Goal: Task Accomplishment & Management: Manage account settings

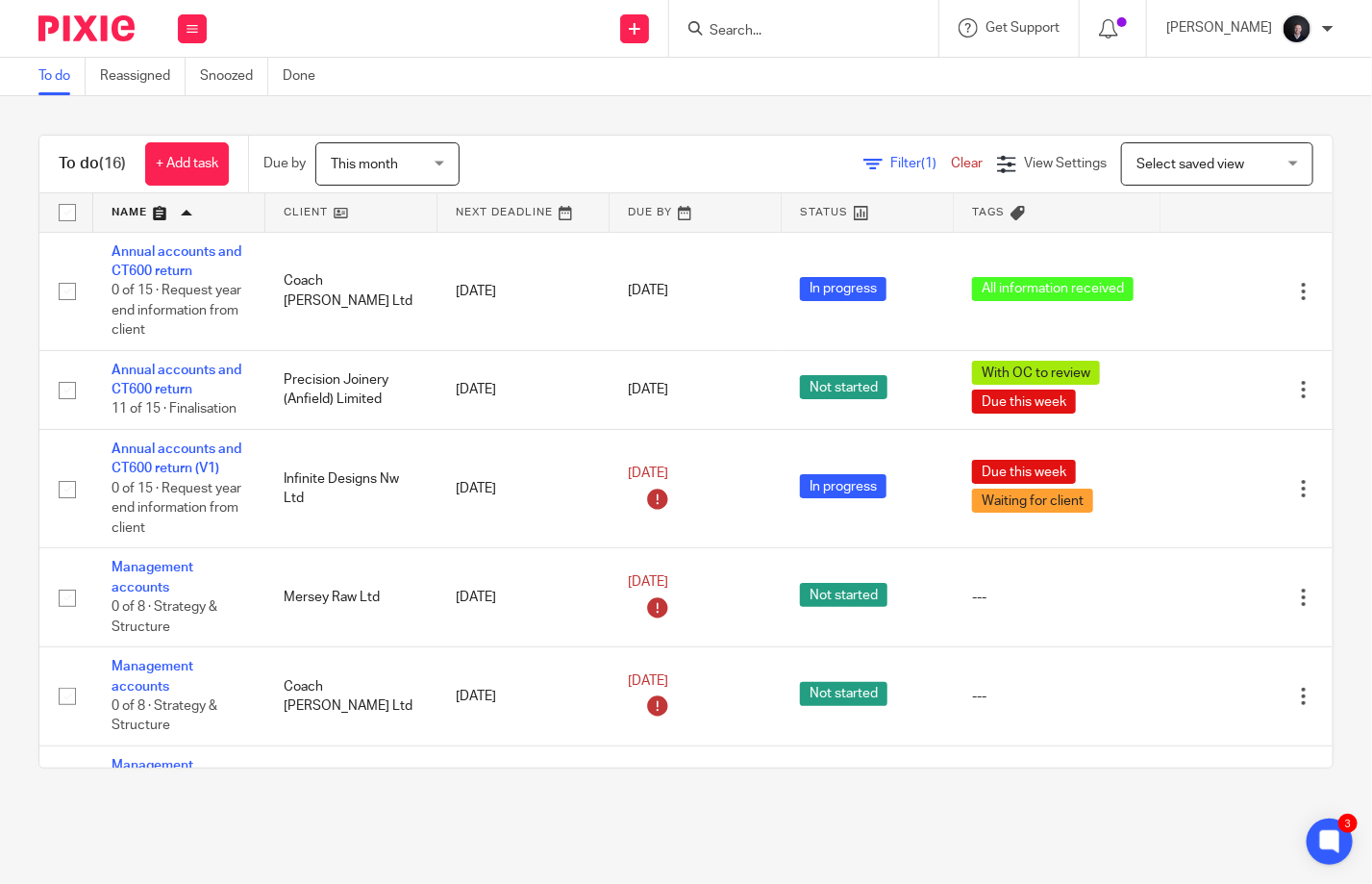
drag, startPoint x: 738, startPoint y: 40, endPoint x: 755, endPoint y: 35, distance: 17.7
click at [740, 40] on form at bounding box center [810, 28] width 205 height 24
click at [760, 33] on input "Search" at bounding box center [793, 32] width 173 height 17
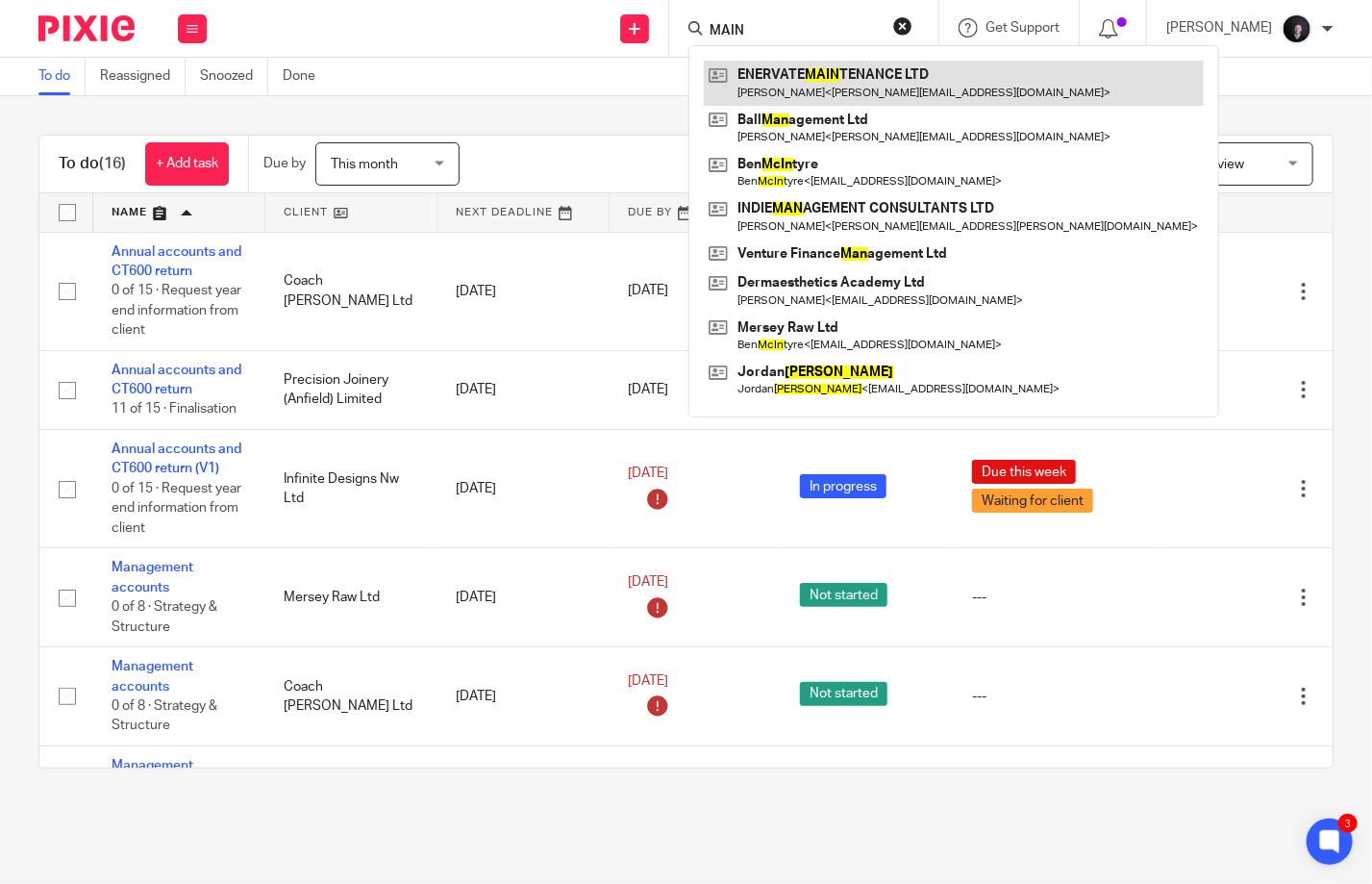
type input "MAIN"
click at [846, 75] on link at bounding box center [954, 83] width 500 height 44
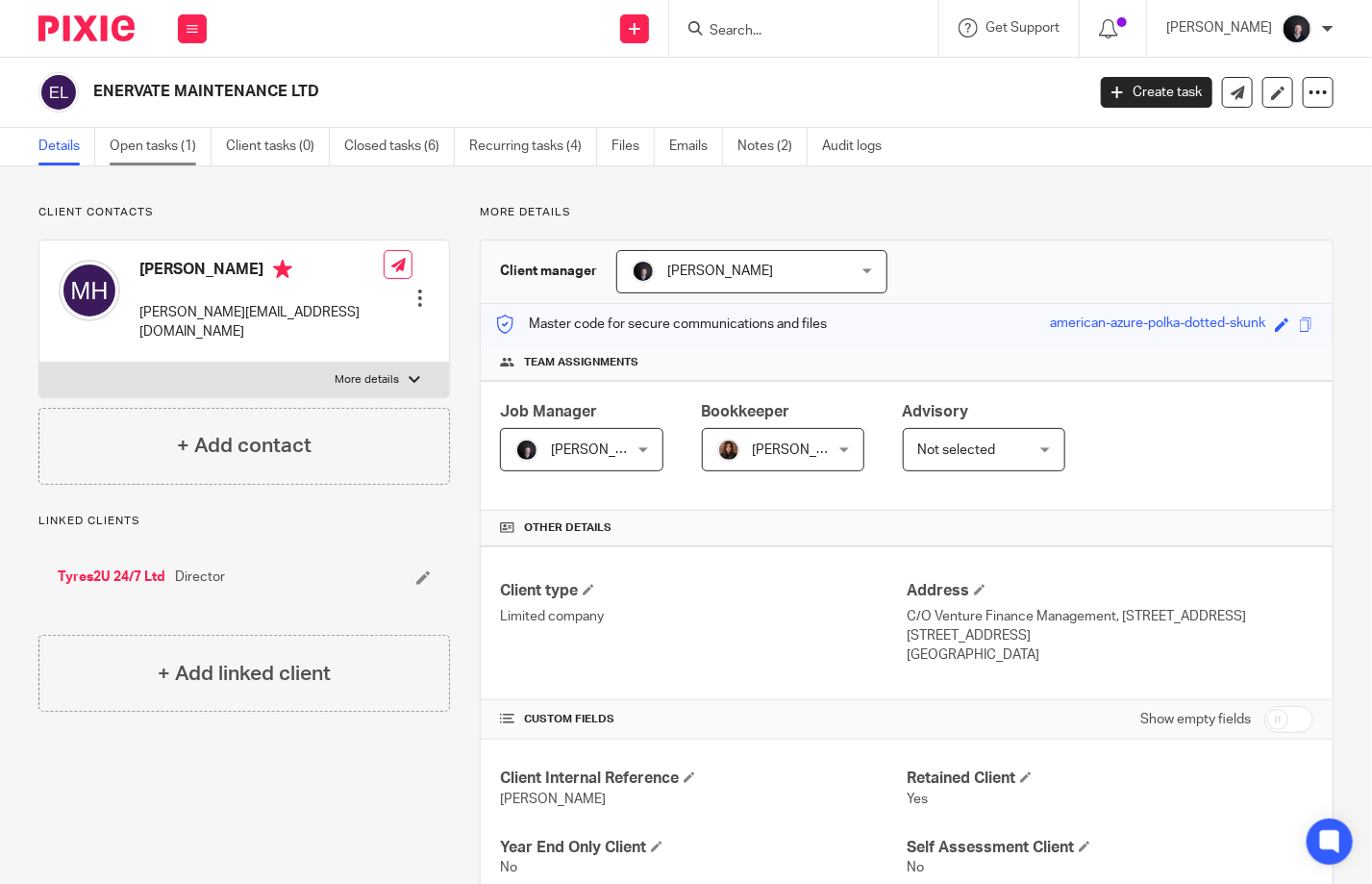
click at [165, 143] on link "Open tasks (1)" at bounding box center [159, 146] width 101 height 38
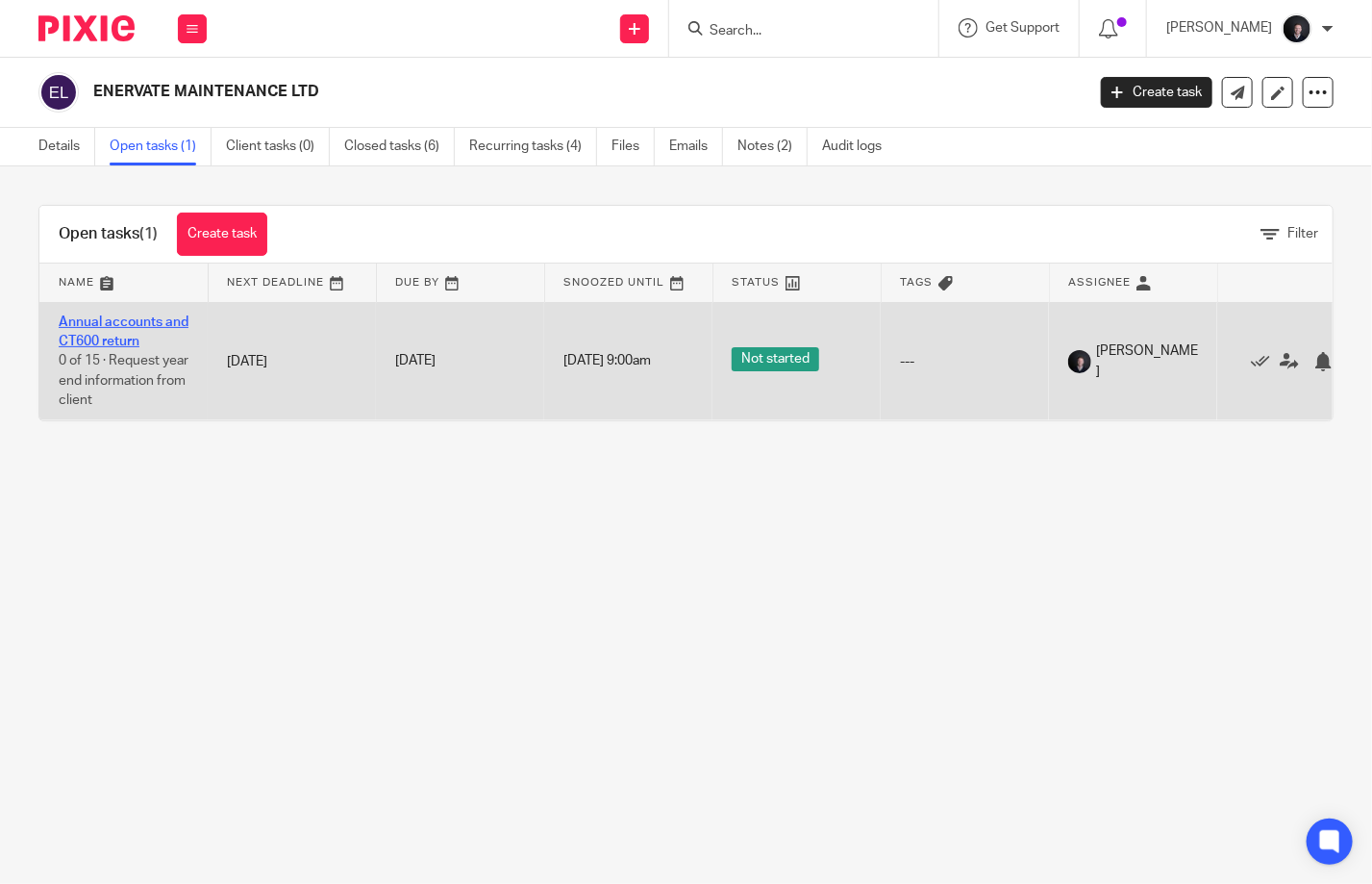
click at [115, 321] on link "Annual accounts and CT600 return" at bounding box center [124, 331] width 129 height 33
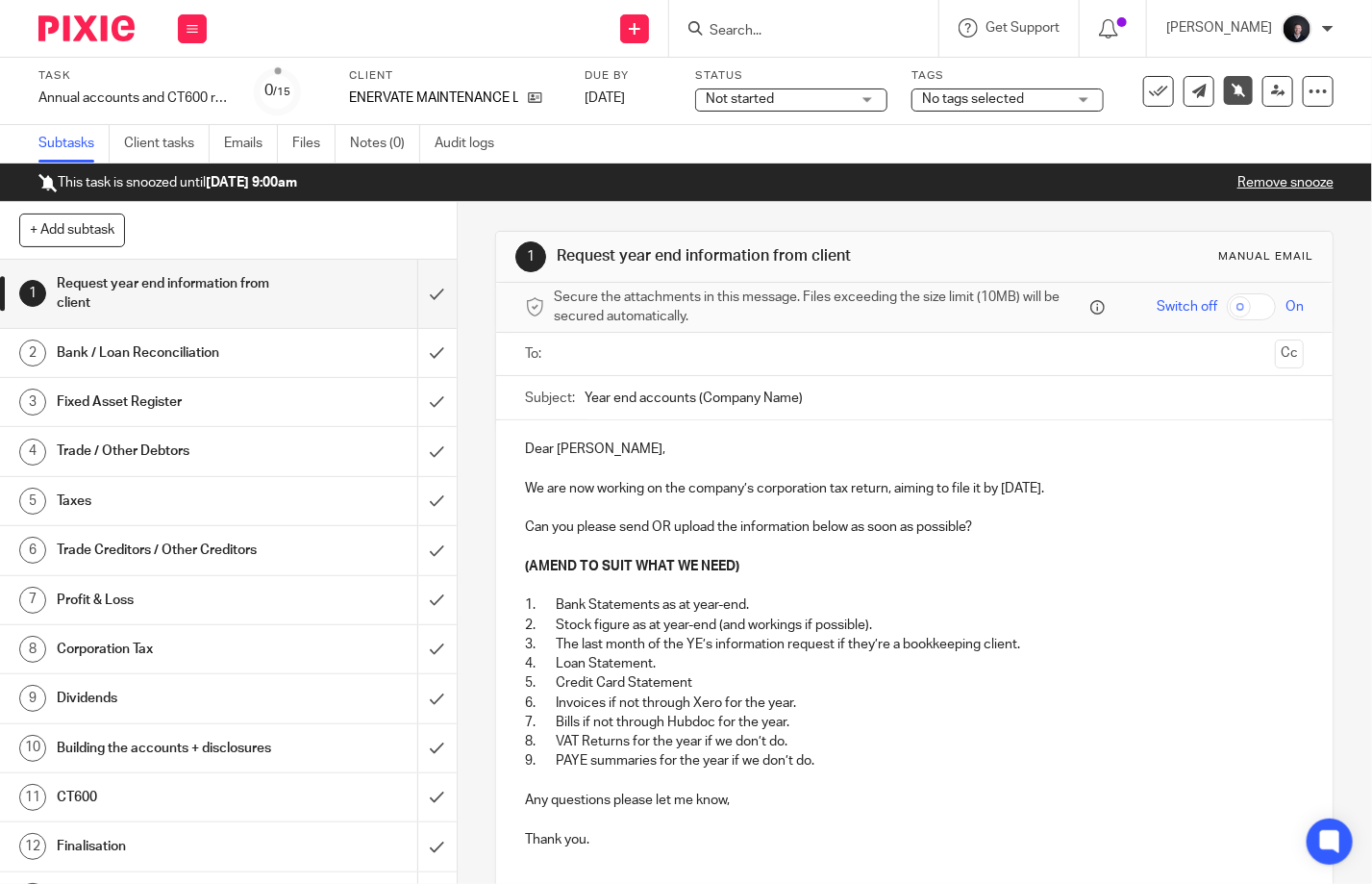
click at [806, 115] on div "Task Annual accounts and CT600 return Save Annual accounts and CT600 return 0 /…" at bounding box center [686, 92] width 1372 height 68
click at [786, 101] on span "Not started" at bounding box center [777, 100] width 144 height 20
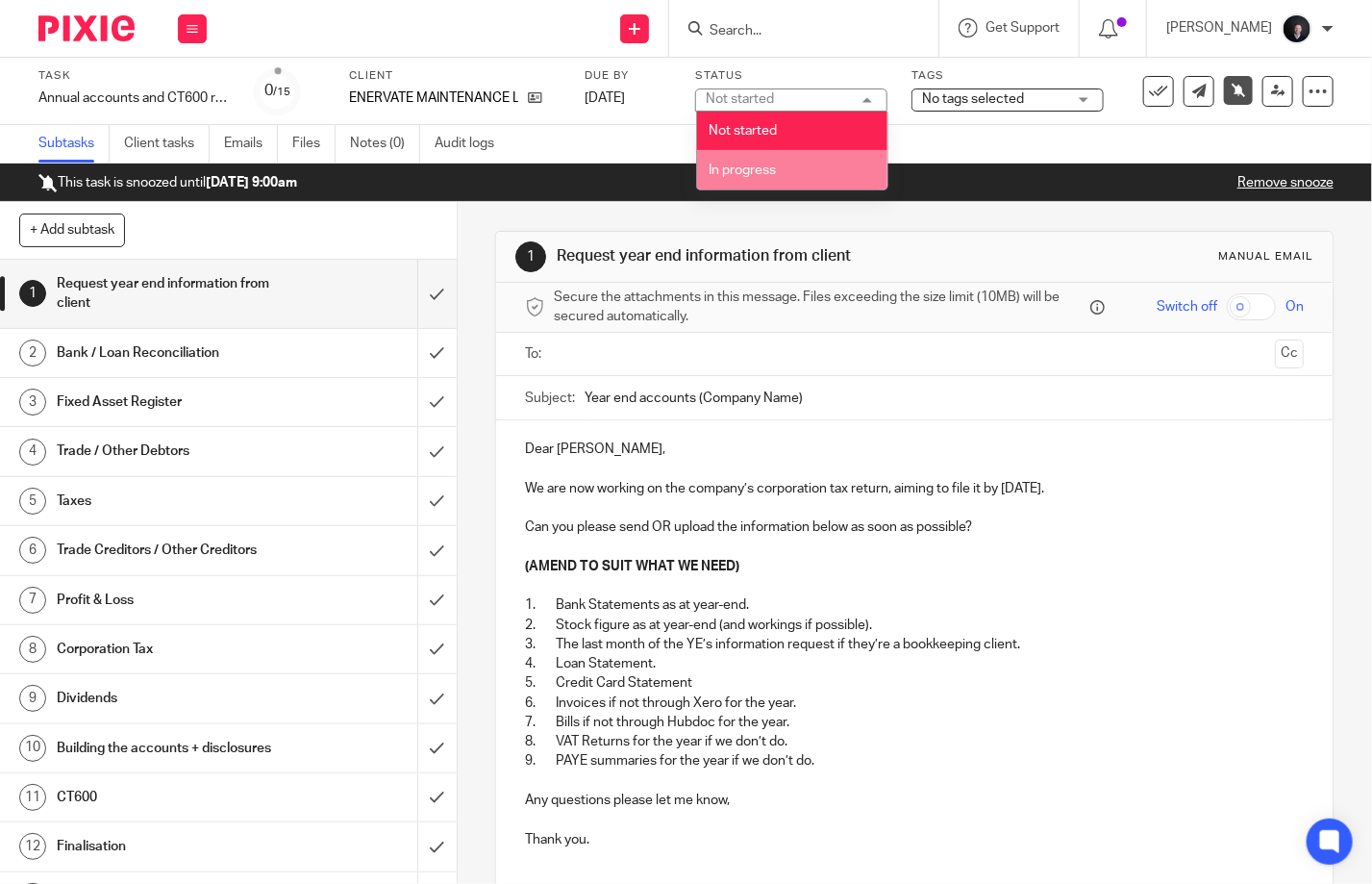
click at [756, 175] on span "In progress" at bounding box center [743, 170] width 68 height 14
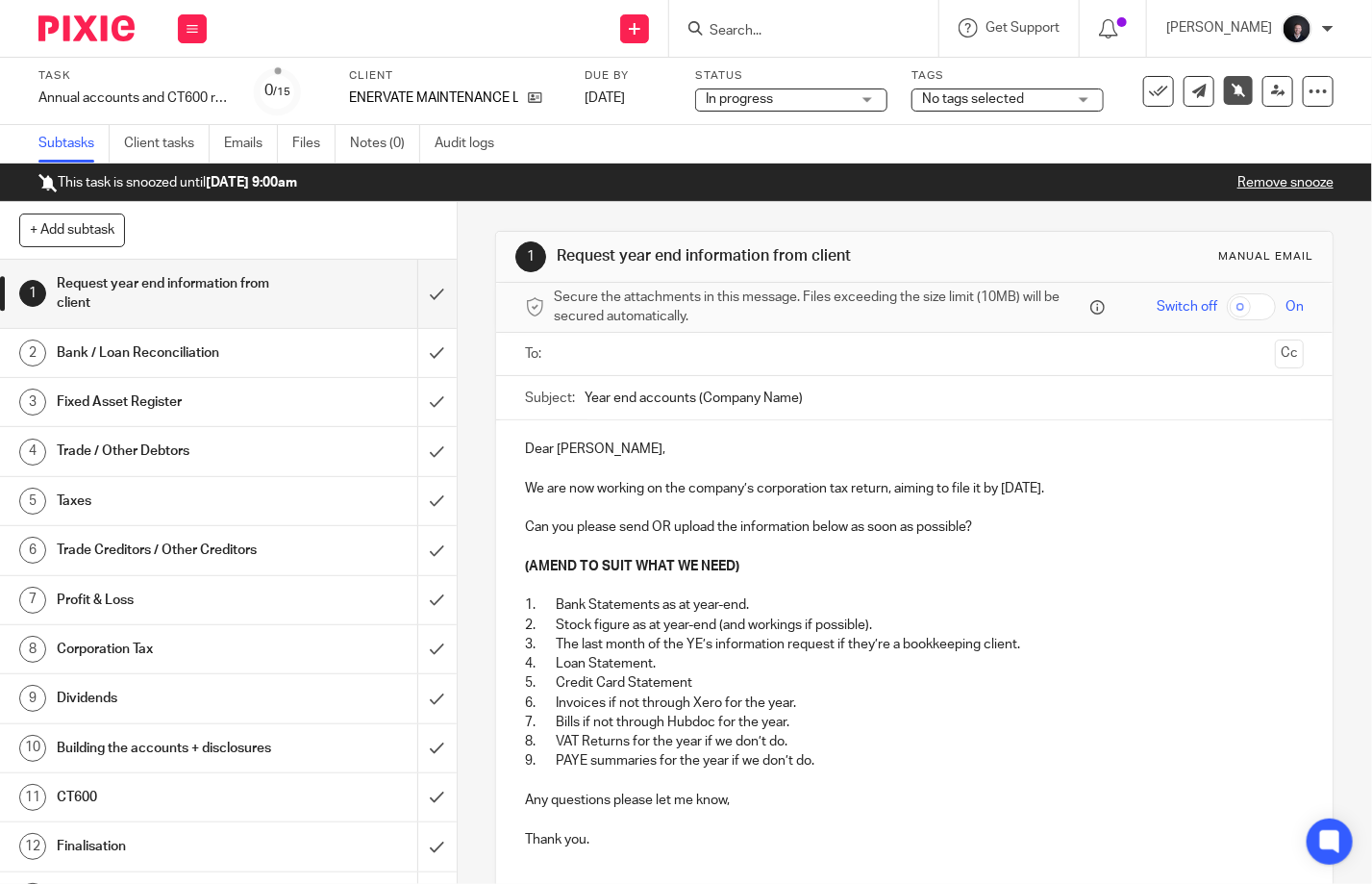
click at [975, 93] on span "No tags selected" at bounding box center [972, 100] width 101 height 14
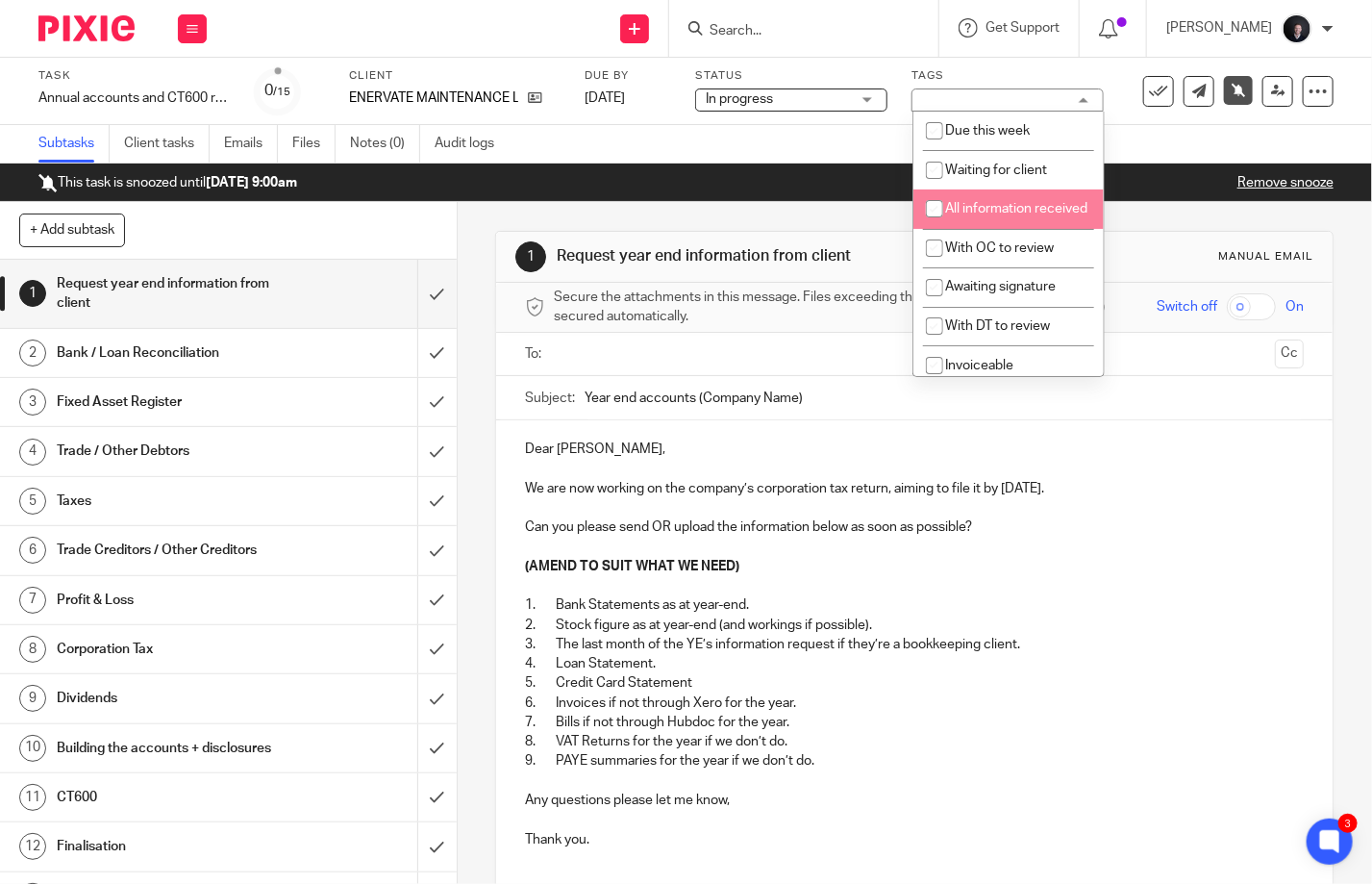
click at [993, 219] on li "All information received" at bounding box center [1008, 209] width 190 height 40
checkbox input "true"
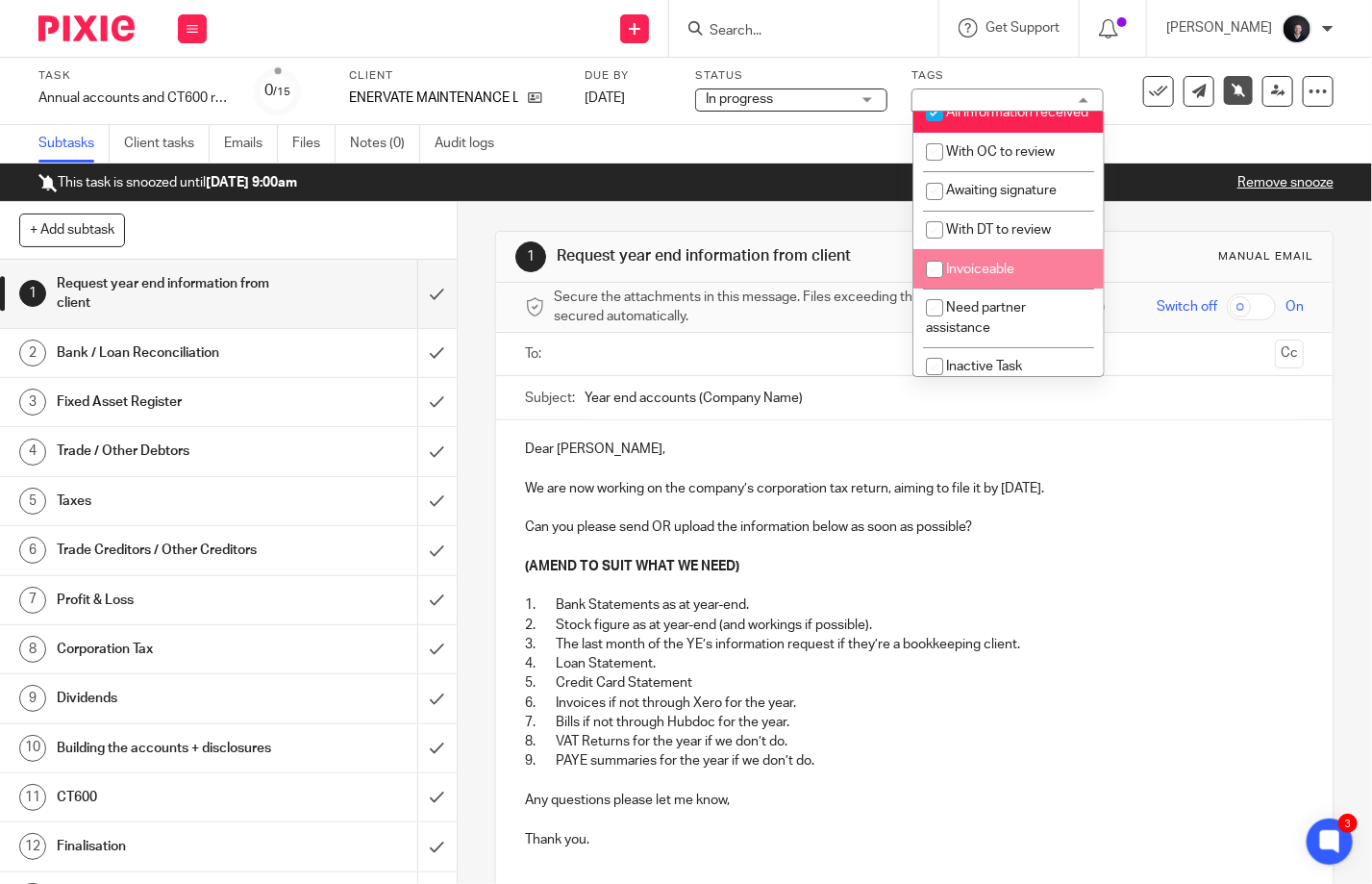
click at [987, 289] on li "Invoiceable" at bounding box center [1008, 269] width 190 height 40
checkbox input "true"
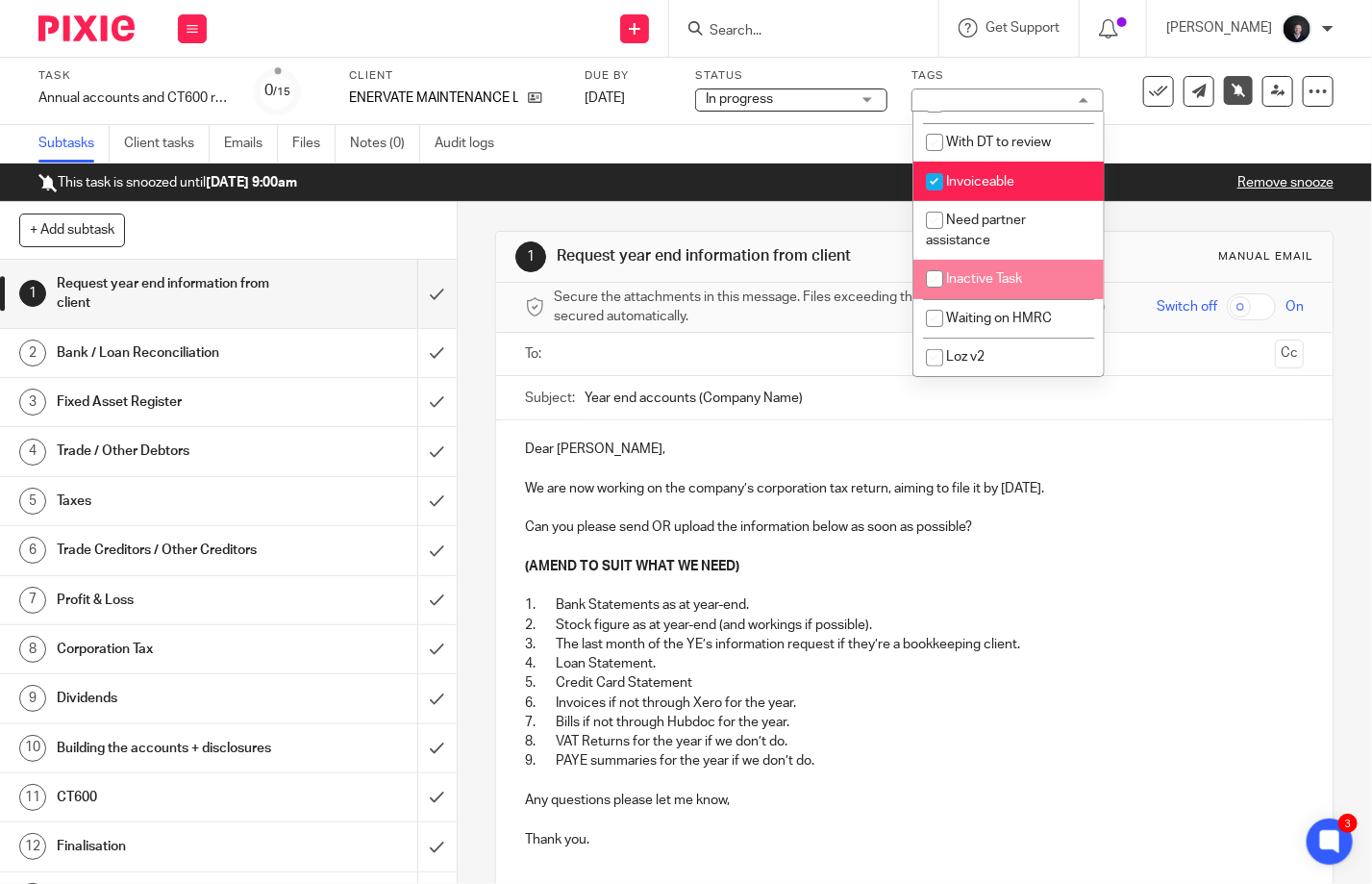
scroll to position [207, 0]
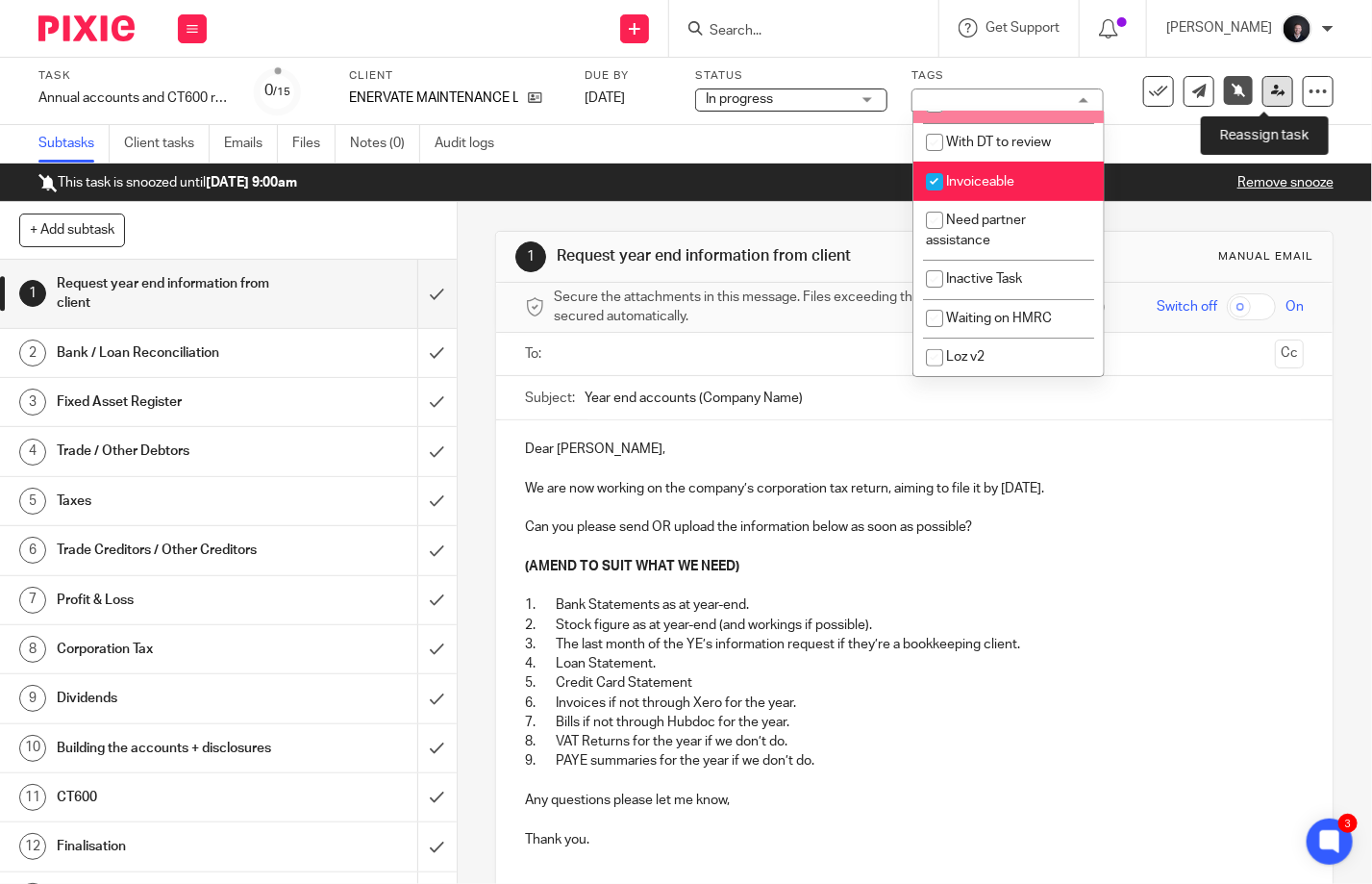
click at [1272, 86] on link at bounding box center [1278, 92] width 31 height 31
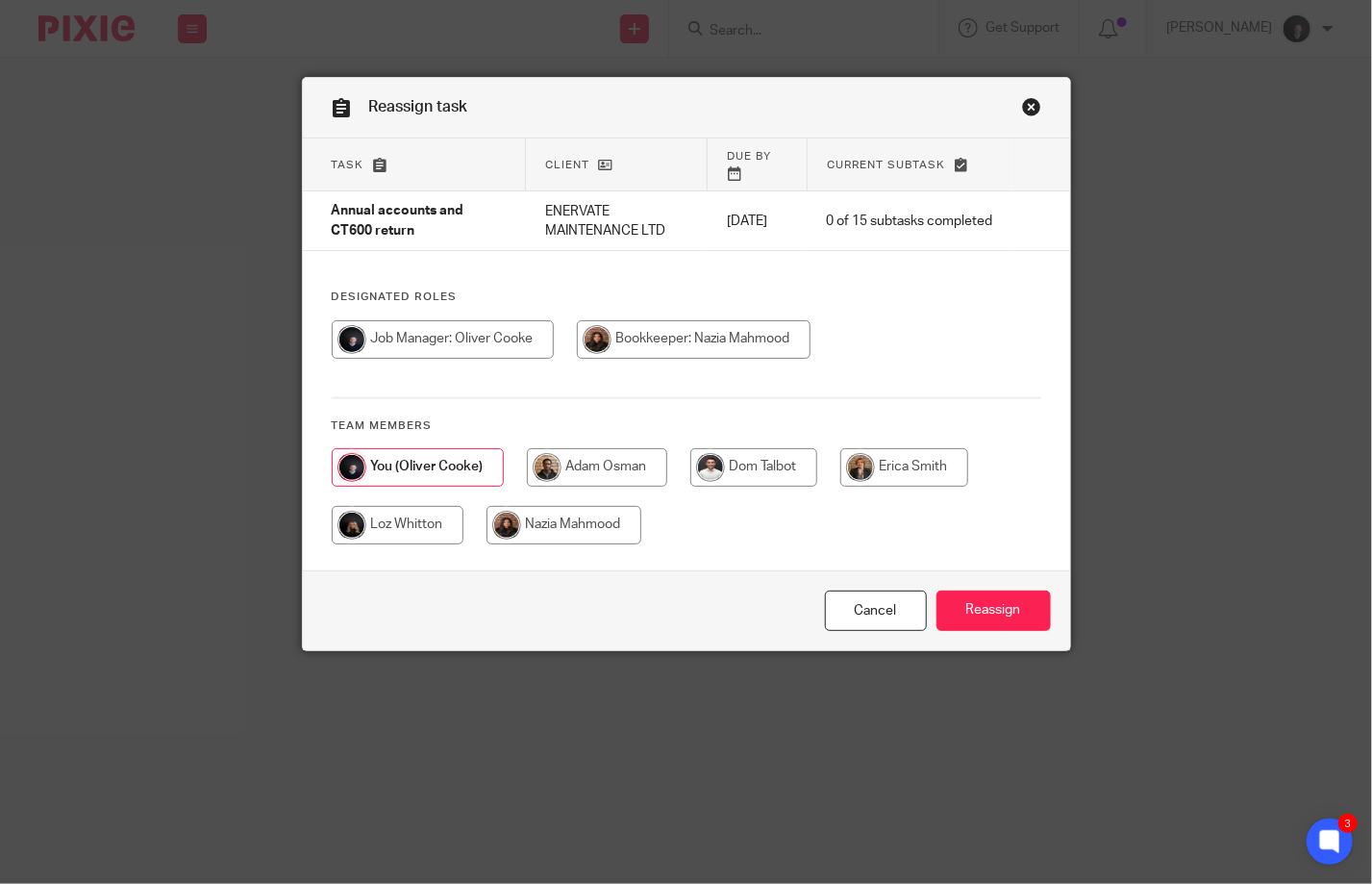
drag, startPoint x: 898, startPoint y: 443, endPoint x: 900, endPoint y: 478, distance: 35.1
click at [899, 448] on input "radio" at bounding box center [904, 468] width 128 height 39
radio input "true"
drag, startPoint x: 978, startPoint y: 615, endPoint x: 955, endPoint y: 593, distance: 31.8
click at [978, 613] on input "Reassign" at bounding box center [993, 611] width 114 height 42
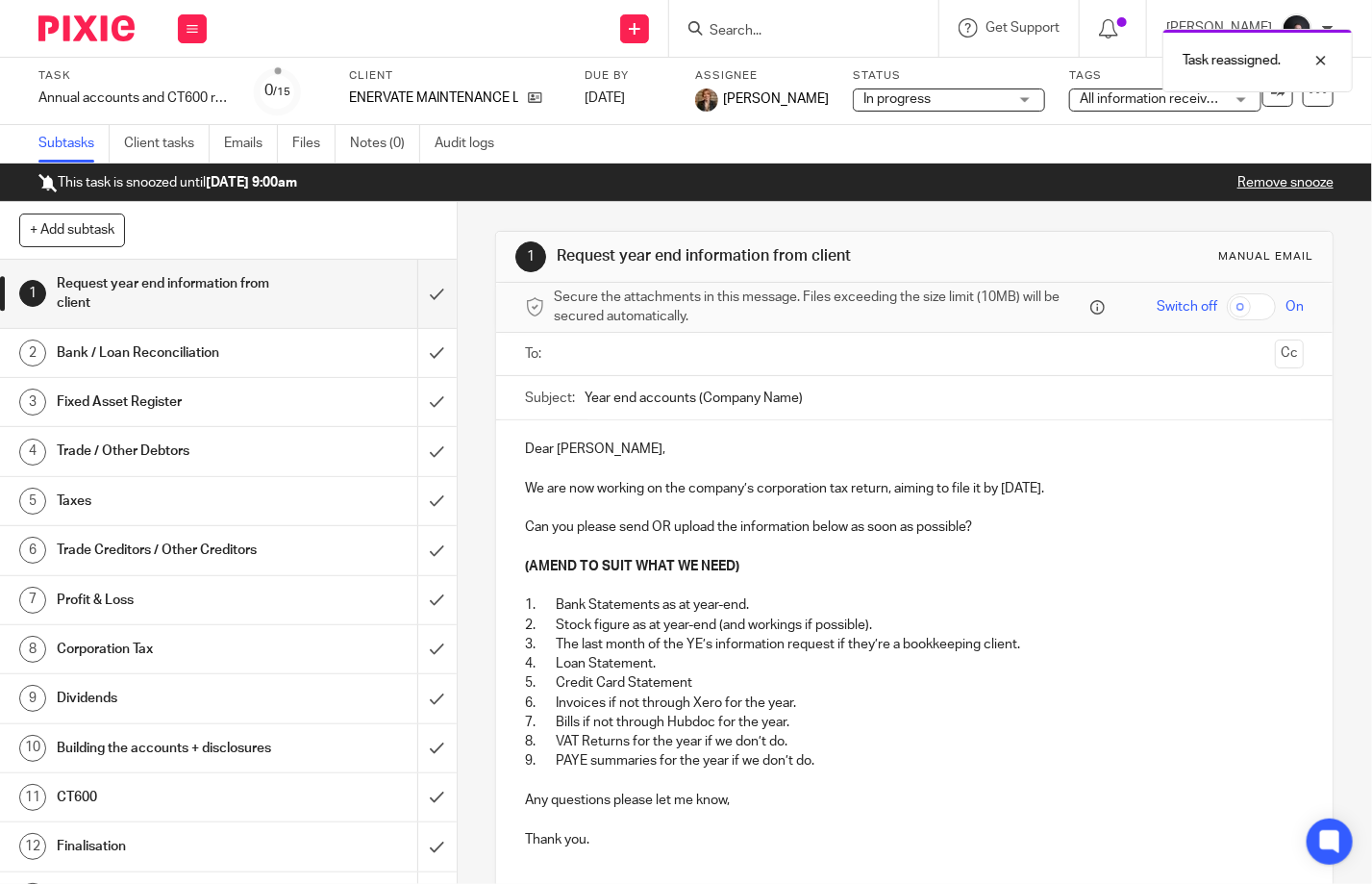
click at [72, 38] on img at bounding box center [87, 28] width 97 height 26
